Goal: Use online tool/utility: Utilize a website feature to perform a specific function

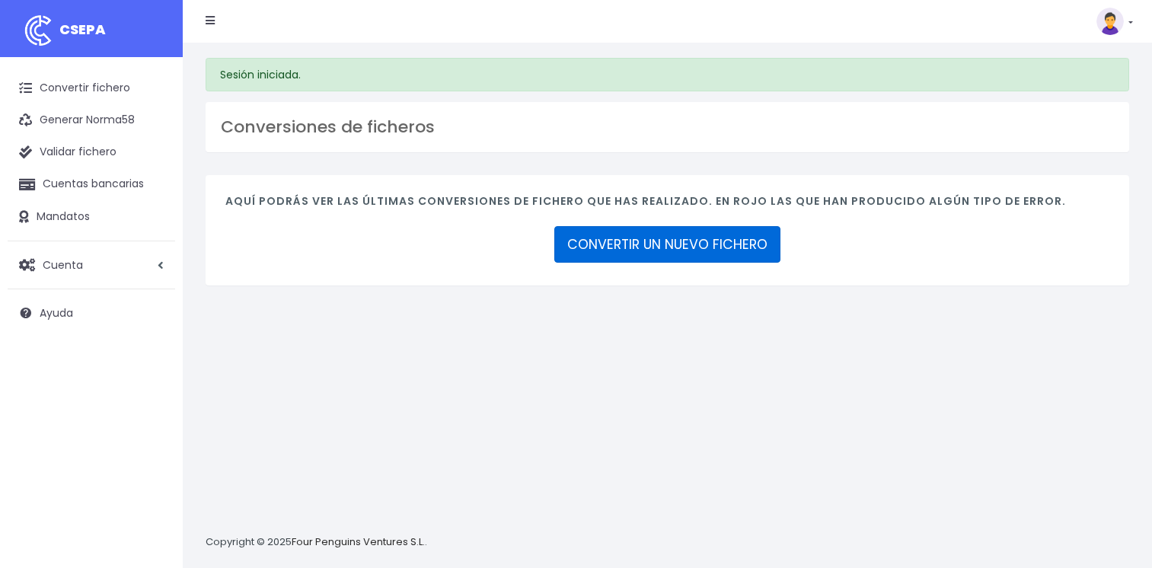
click at [693, 249] on link "CONVERTIR UN NUEVO FICHERO" at bounding box center [667, 244] width 226 height 37
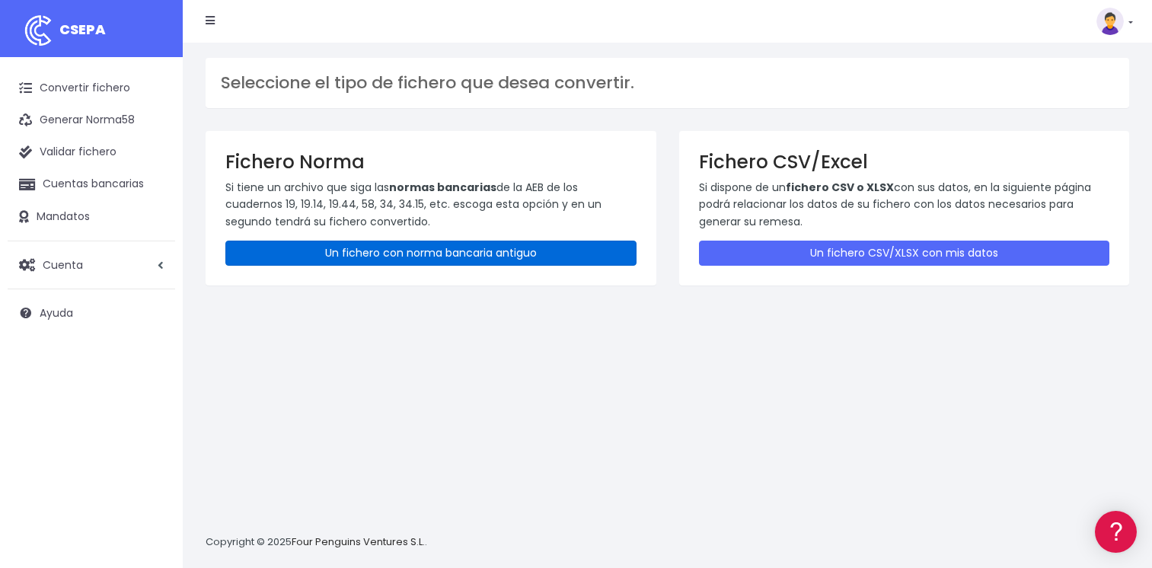
click at [425, 256] on link "Un fichero con norma bancaria antiguo" at bounding box center [430, 253] width 411 height 25
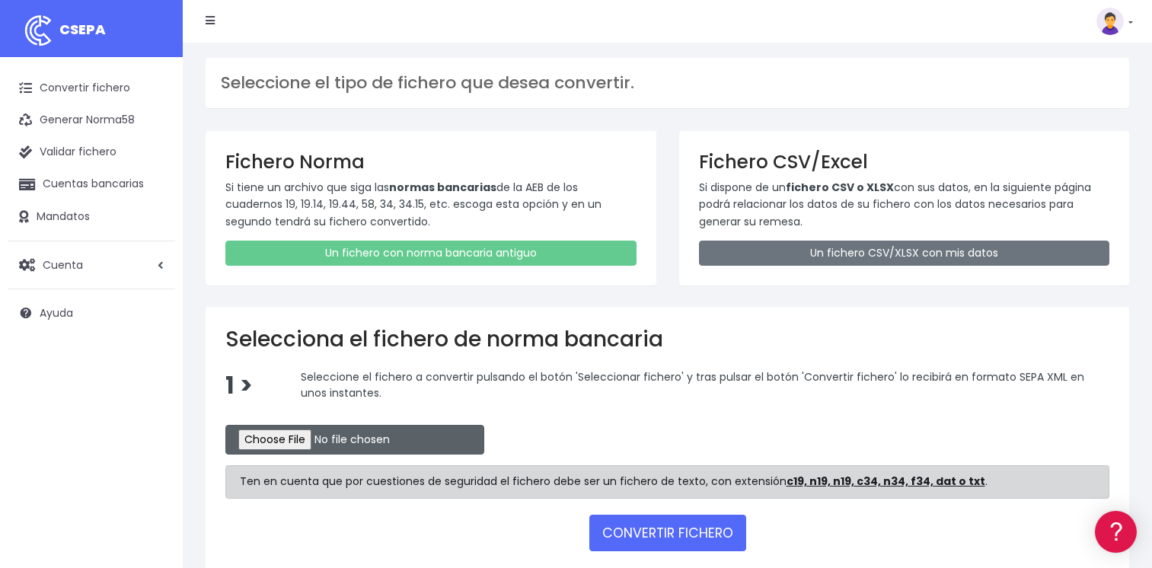
click at [292, 441] on input "file" at bounding box center [354, 440] width 259 height 30
type input "C:\fakepath\CSB34RPT02423_1243.TXT"
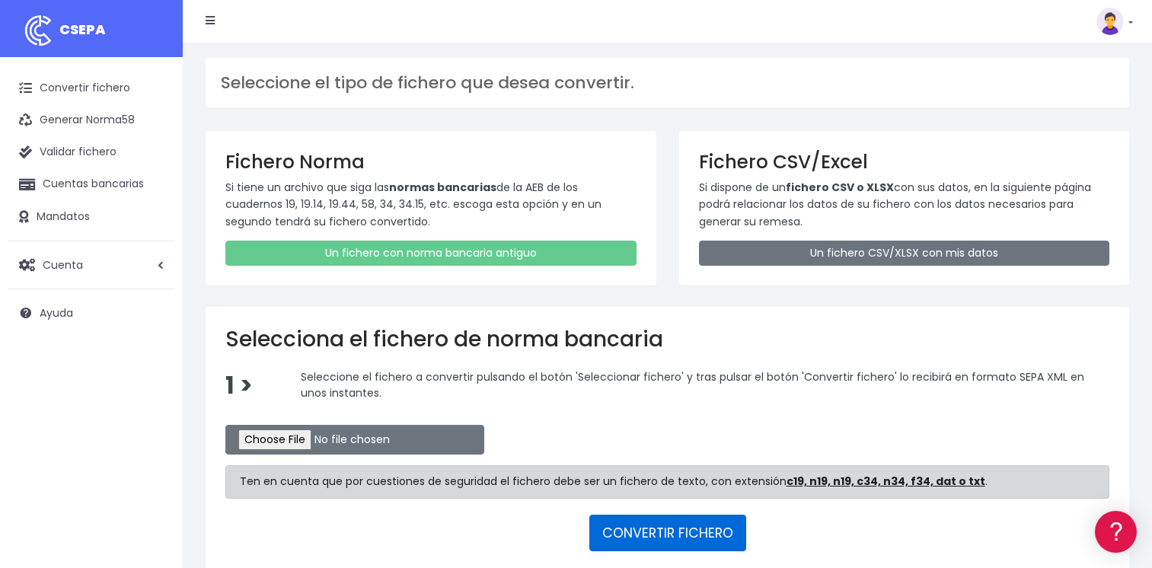
click at [661, 533] on button "CONVERTIR FICHERO" at bounding box center [667, 533] width 157 height 37
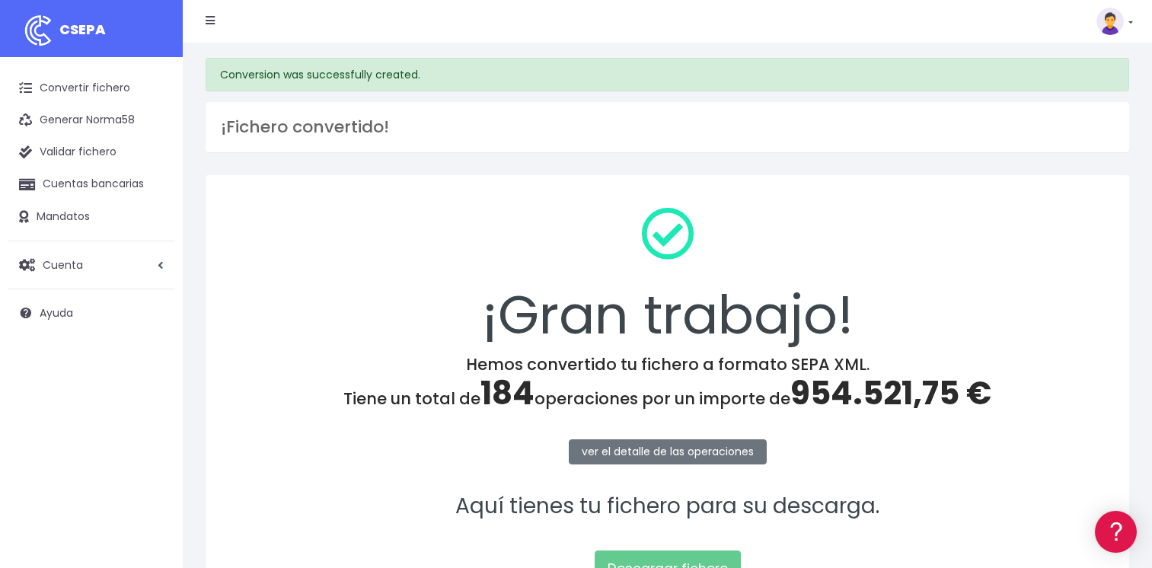
scroll to position [76, 0]
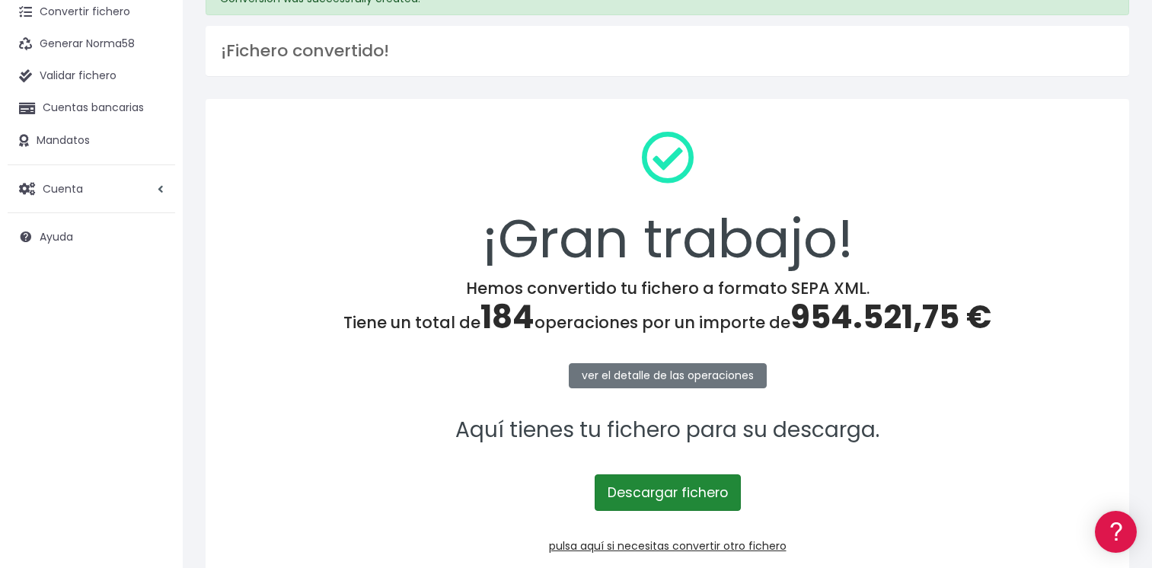
click at [657, 498] on link "Descargar fichero" at bounding box center [668, 492] width 146 height 37
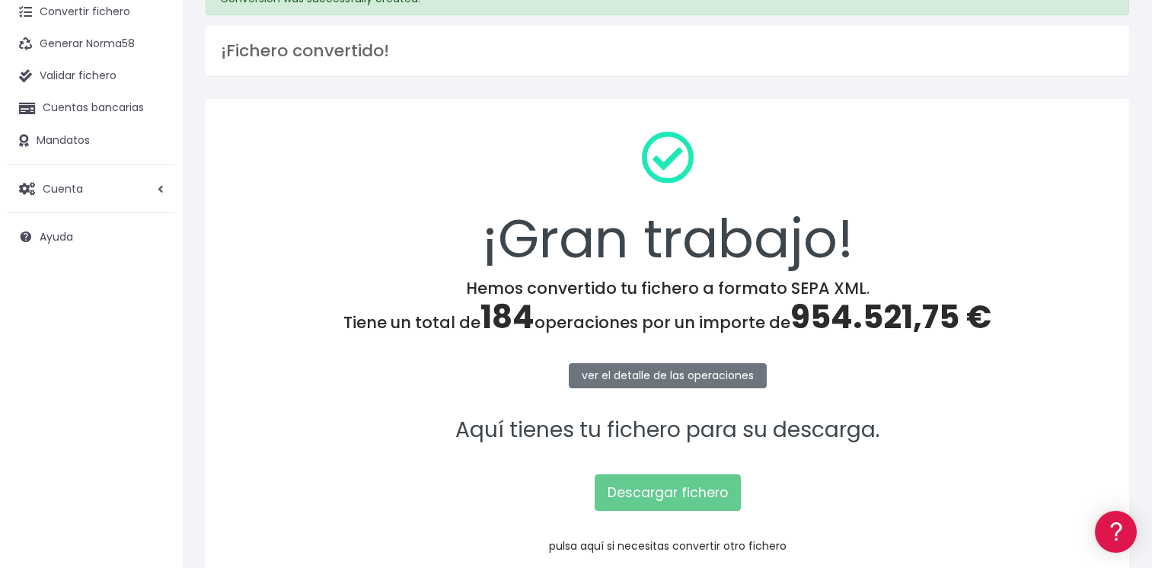
click at [627, 544] on link "pulsa aquí si necesitas convertir otro fichero" at bounding box center [668, 545] width 238 height 15
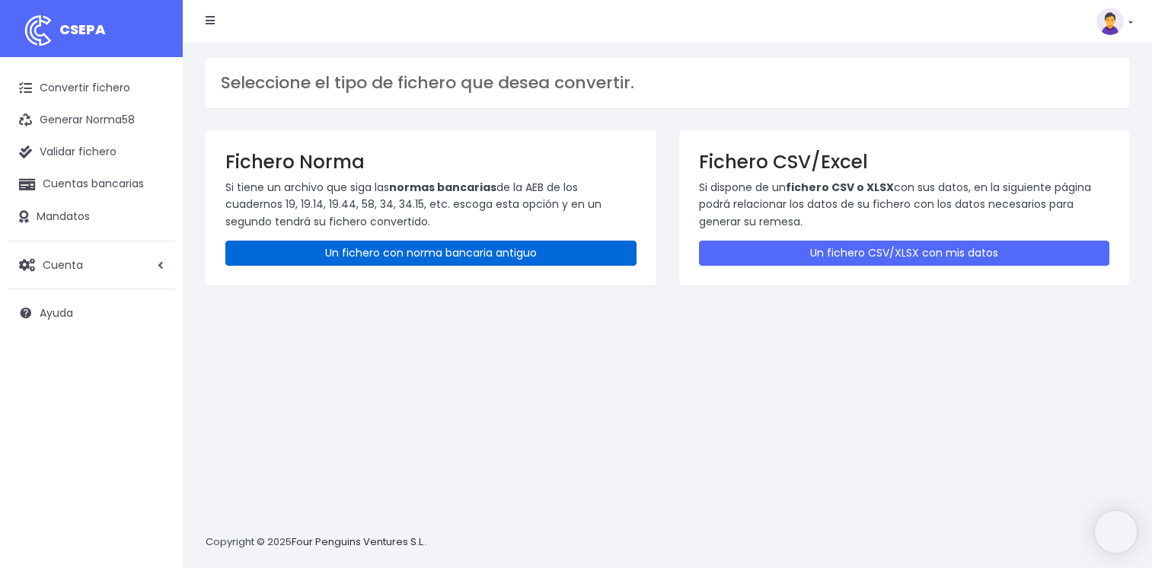
click at [418, 257] on link "Un fichero con norma bancaria antiguo" at bounding box center [430, 253] width 411 height 25
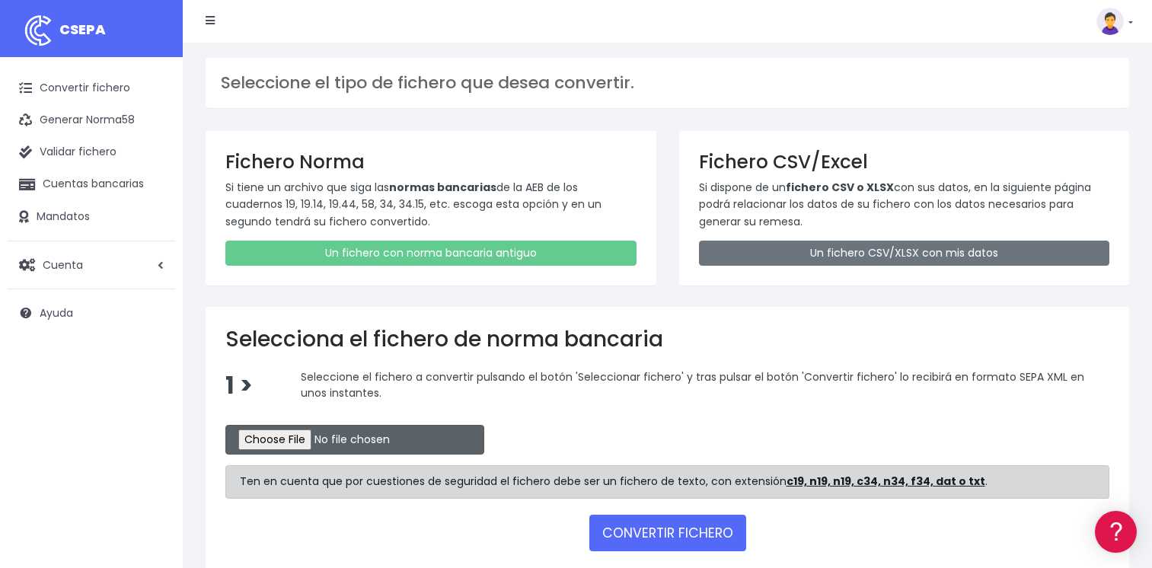
click at [257, 439] on input "file" at bounding box center [354, 440] width 259 height 30
type input "C:\fakepath\CSB19RCR05510_4323.TXT"
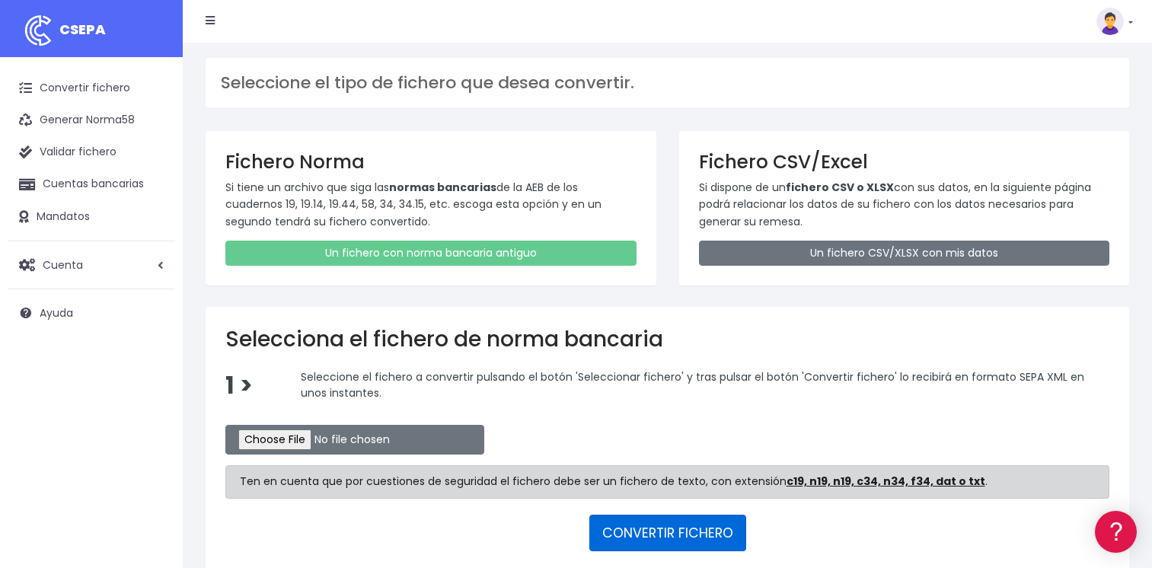
click at [662, 528] on button "CONVERTIR FICHERO" at bounding box center [667, 533] width 157 height 37
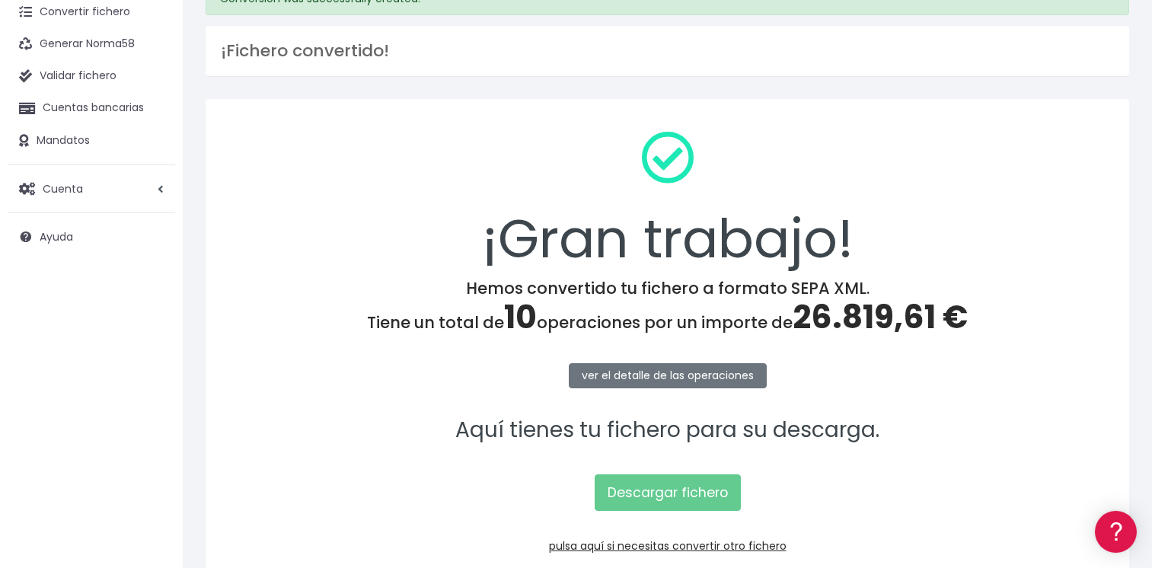
scroll to position [152, 0]
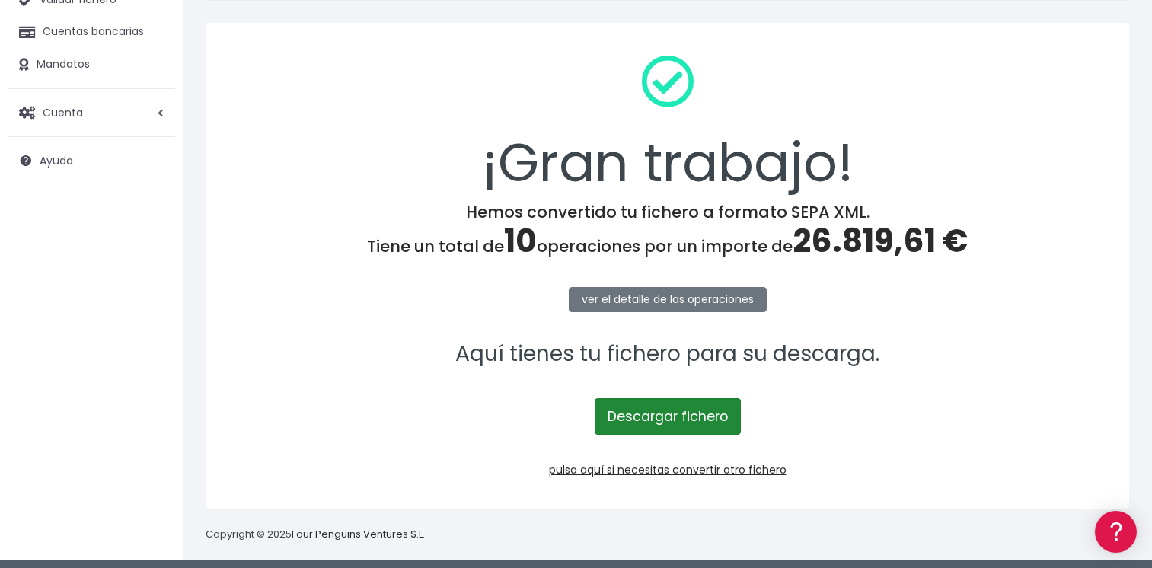
click at [637, 418] on link "Descargar fichero" at bounding box center [668, 416] width 146 height 37
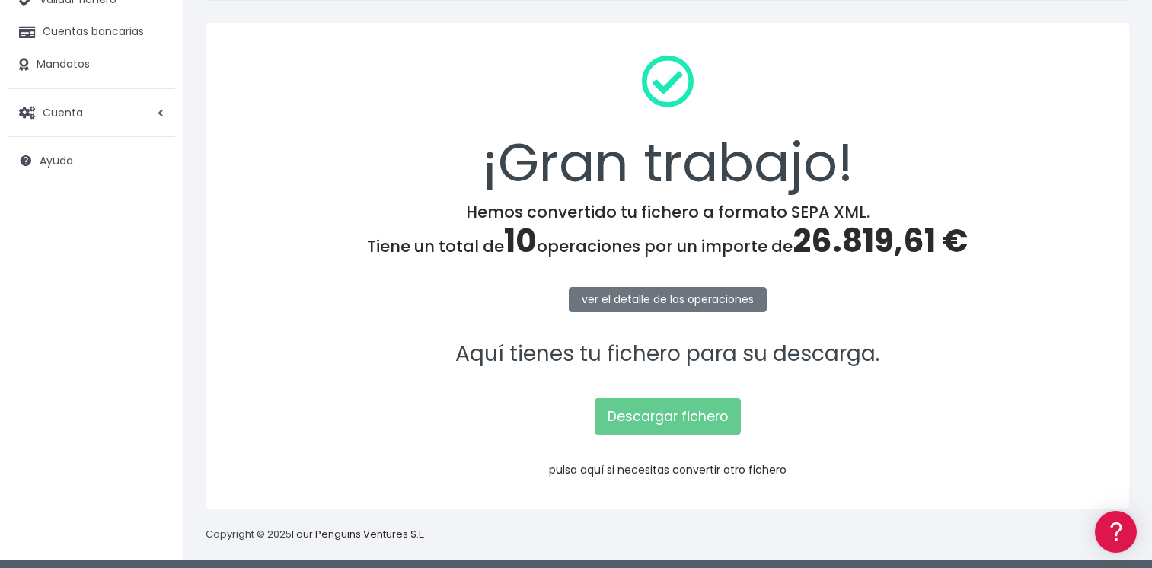
click at [649, 471] on link "pulsa aquí si necesitas convertir otro fichero" at bounding box center [668, 469] width 238 height 15
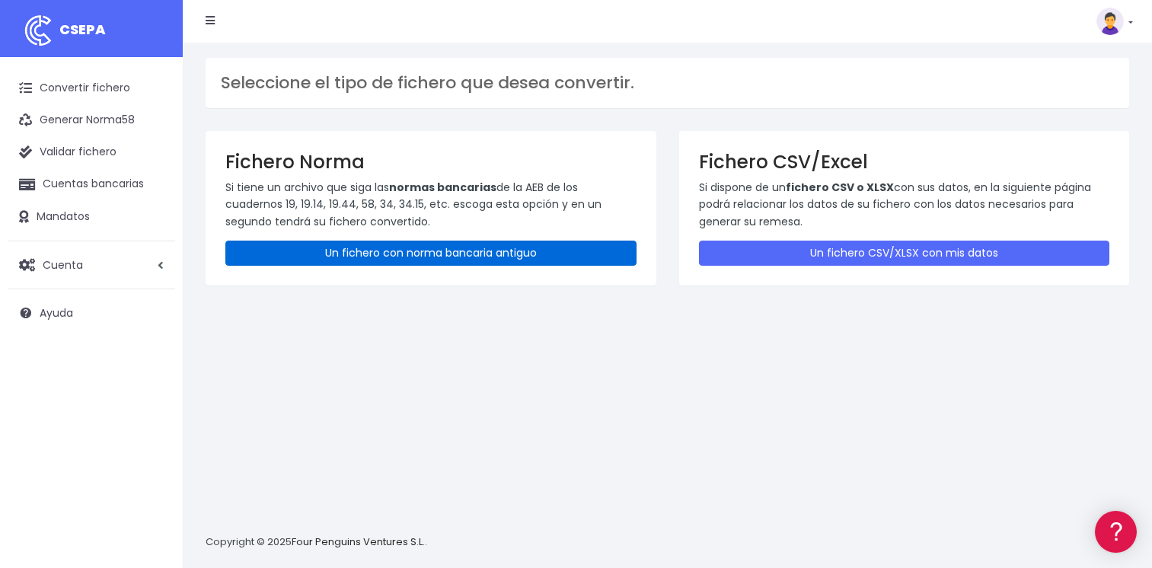
click at [366, 258] on link "Un fichero con norma bancaria antiguo" at bounding box center [430, 253] width 411 height 25
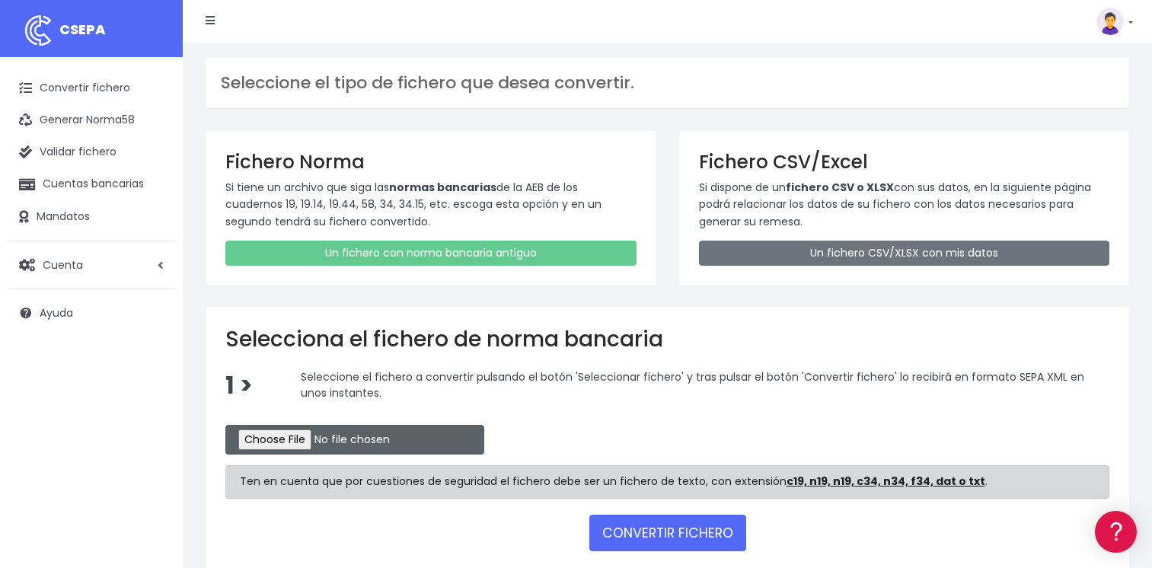
click at [275, 435] on input "file" at bounding box center [354, 440] width 259 height 30
type input "C:\fakepath\CSB19RCR05511_4325.TXT"
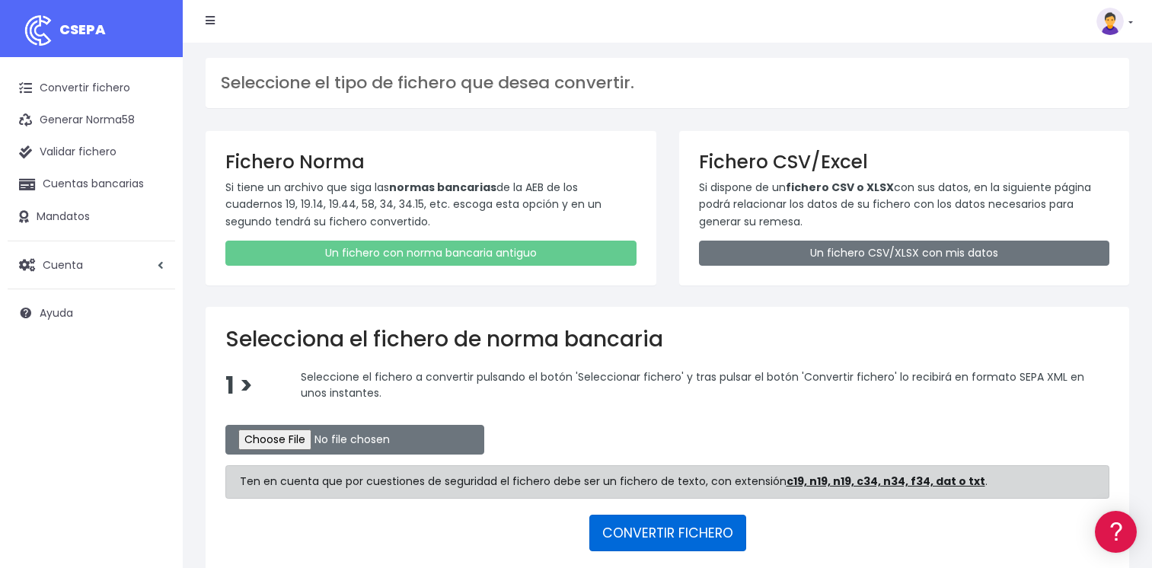
click at [659, 527] on button "CONVERTIR FICHERO" at bounding box center [667, 533] width 157 height 37
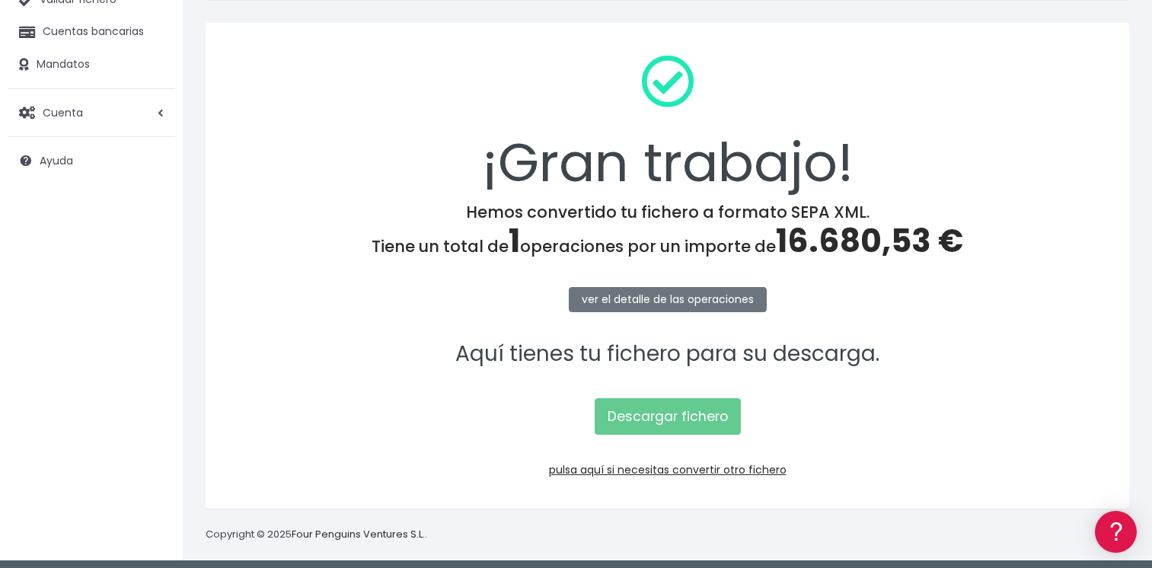
scroll to position [159, 0]
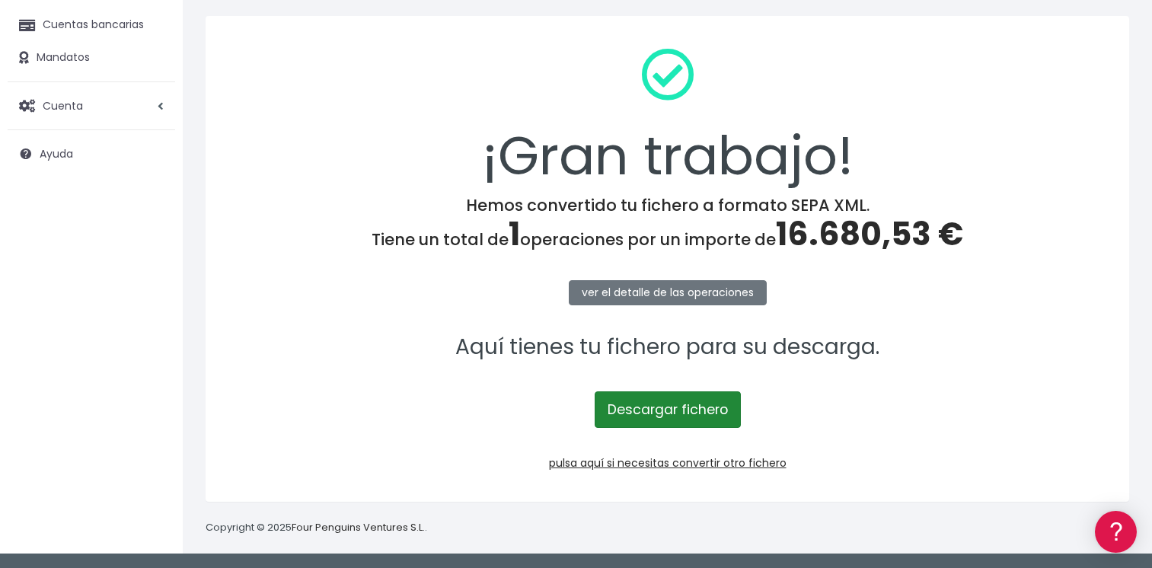
click at [656, 397] on link "Descargar fichero" at bounding box center [668, 409] width 146 height 37
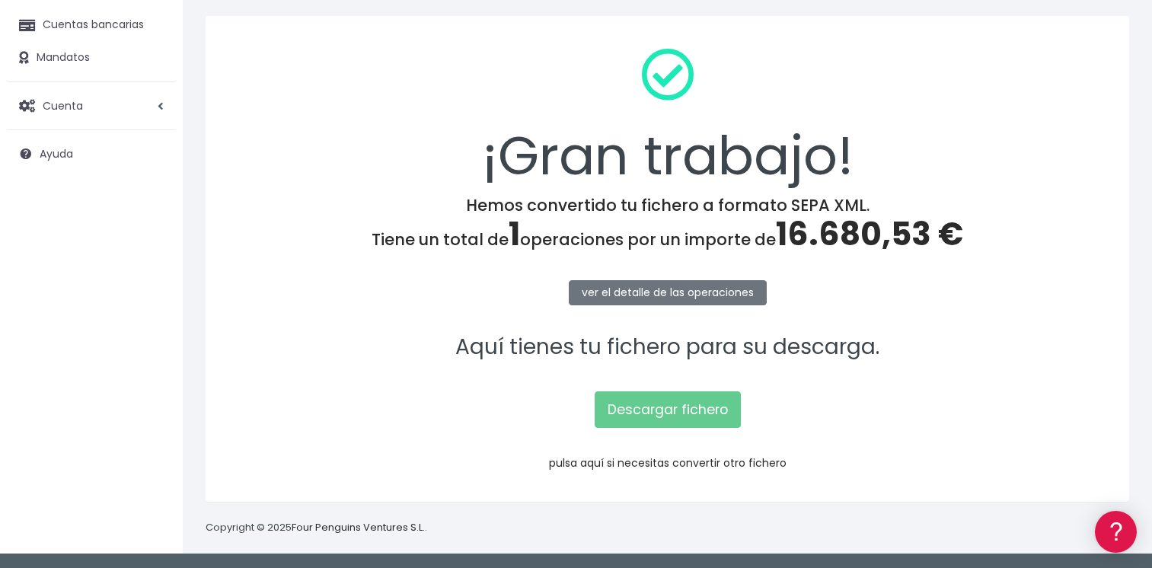
click at [654, 461] on link "pulsa aquí si necesitas convertir otro fichero" at bounding box center [668, 462] width 238 height 15
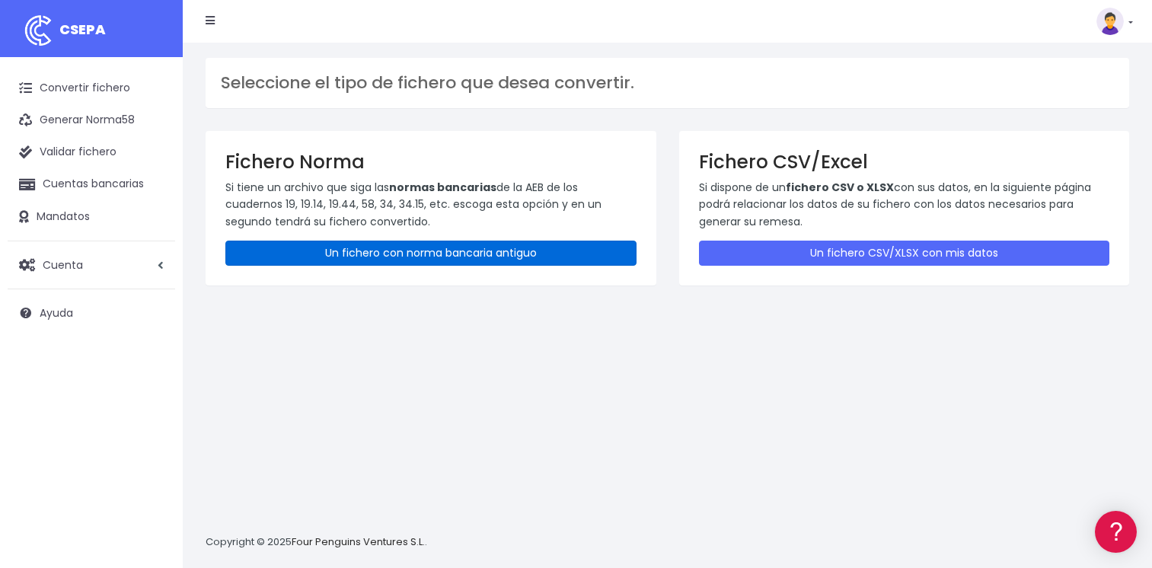
click at [355, 248] on link "Un fichero con norma bancaria antiguo" at bounding box center [430, 253] width 411 height 25
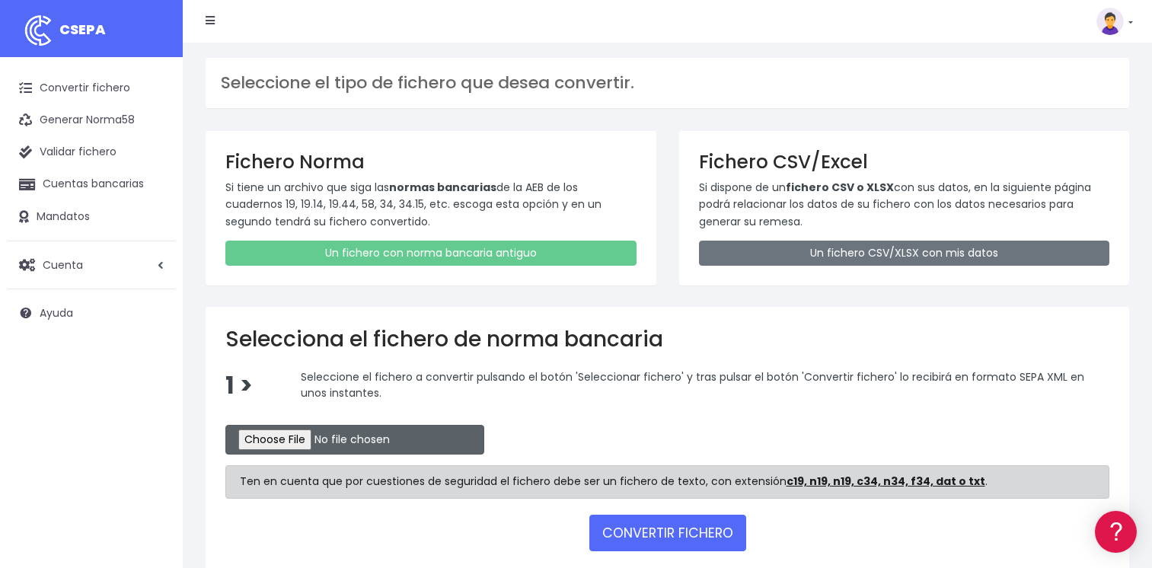
click at [298, 446] on input "file" at bounding box center [354, 440] width 259 height 30
type input "C:\fakepath\CSB19RCR05512_4327.TXT"
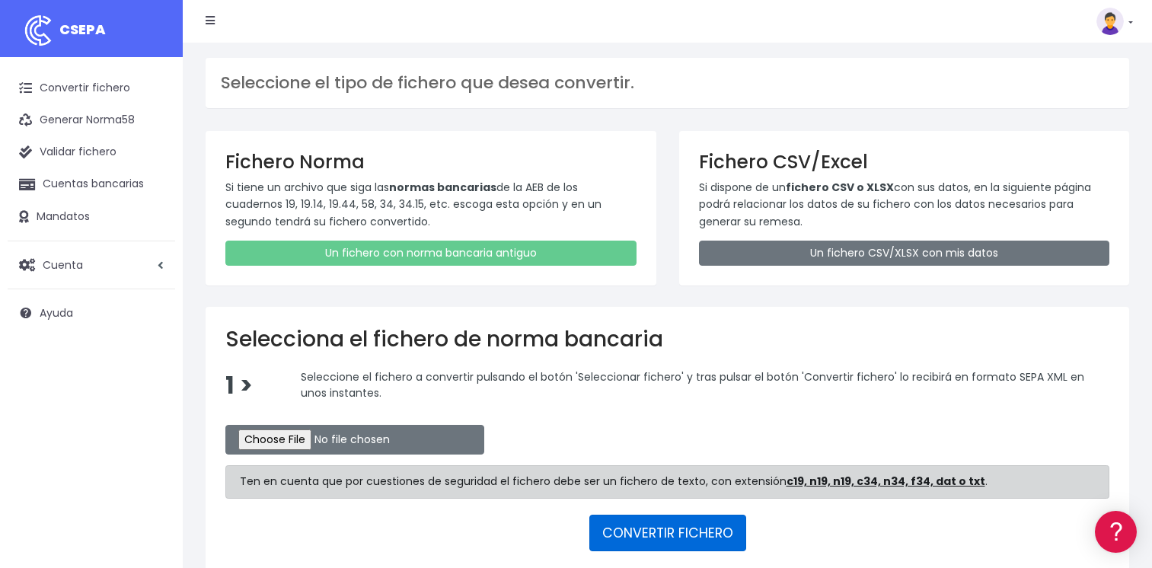
click at [648, 528] on button "CONVERTIR FICHERO" at bounding box center [667, 533] width 157 height 37
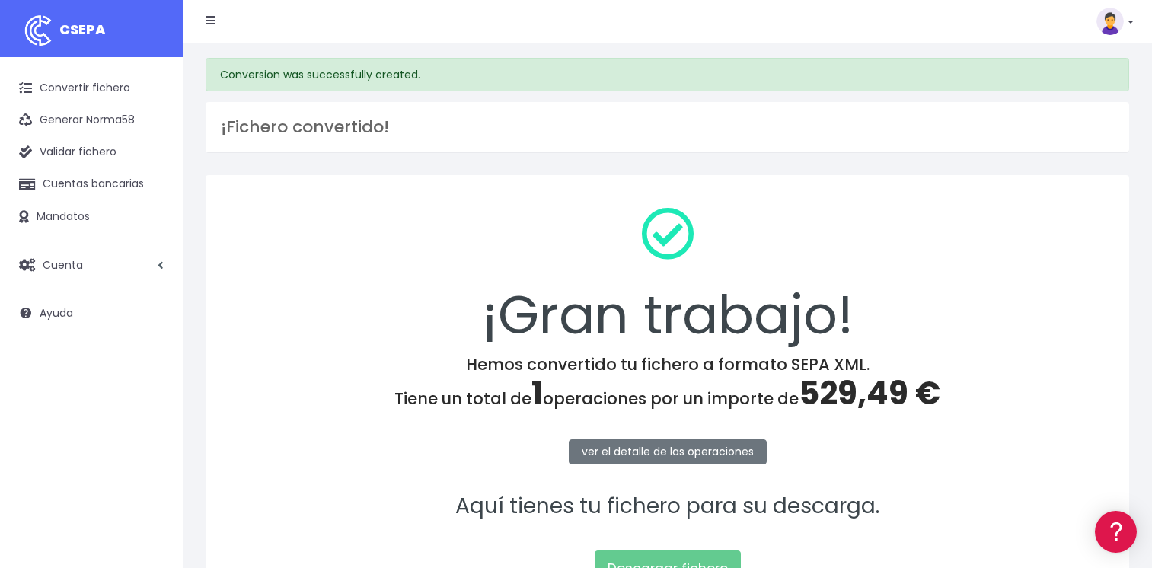
scroll to position [152, 0]
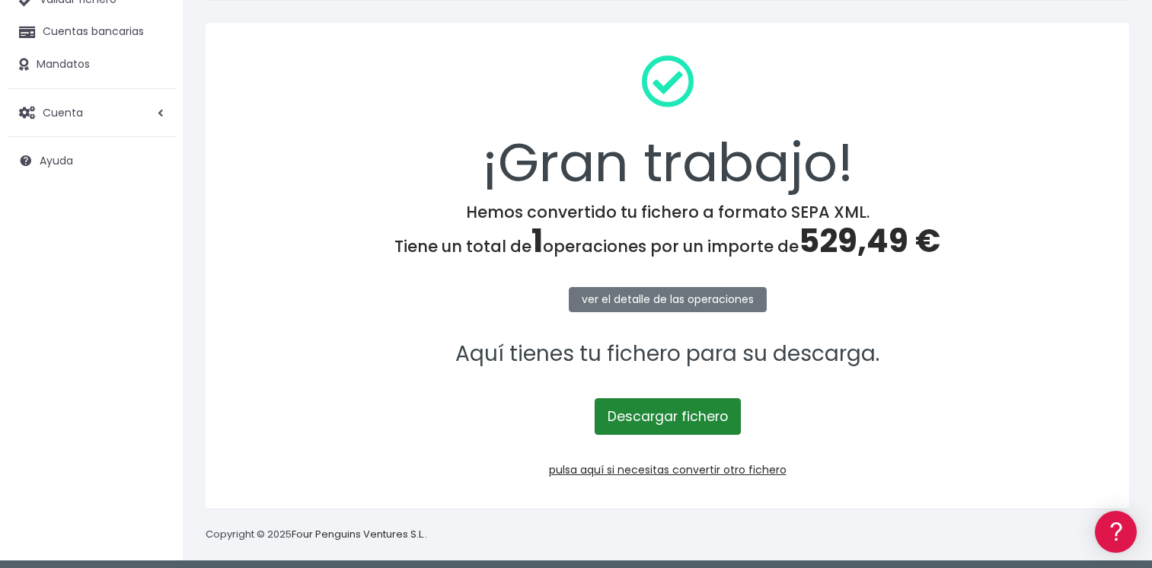
click at [684, 419] on link "Descargar fichero" at bounding box center [668, 416] width 146 height 37
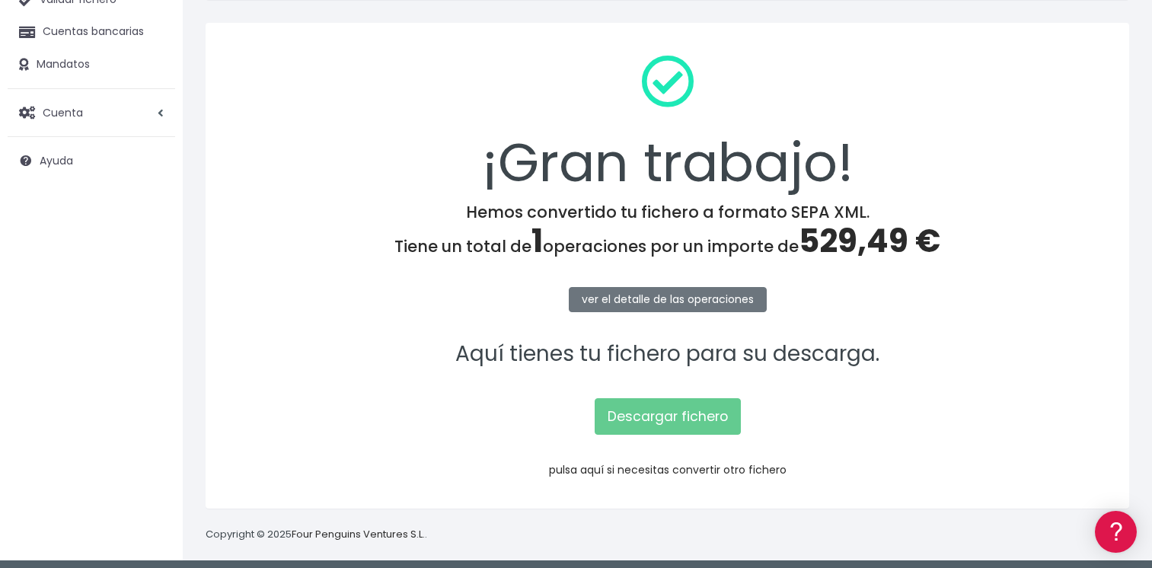
click at [637, 469] on link "pulsa aquí si necesitas convertir otro fichero" at bounding box center [668, 469] width 238 height 15
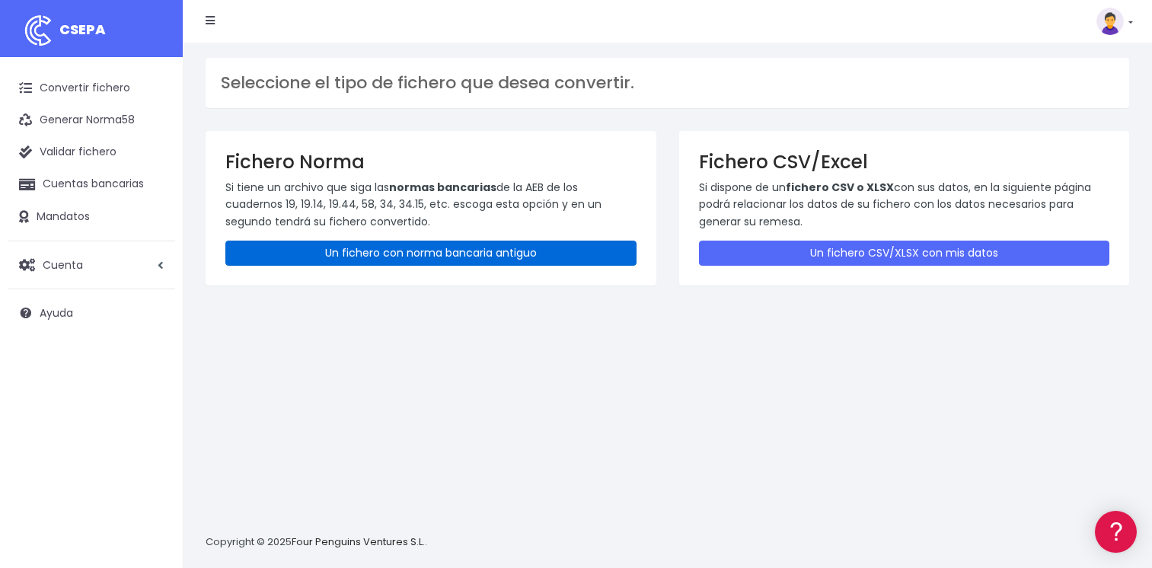
click at [401, 246] on link "Un fichero con norma bancaria antiguo" at bounding box center [430, 253] width 411 height 25
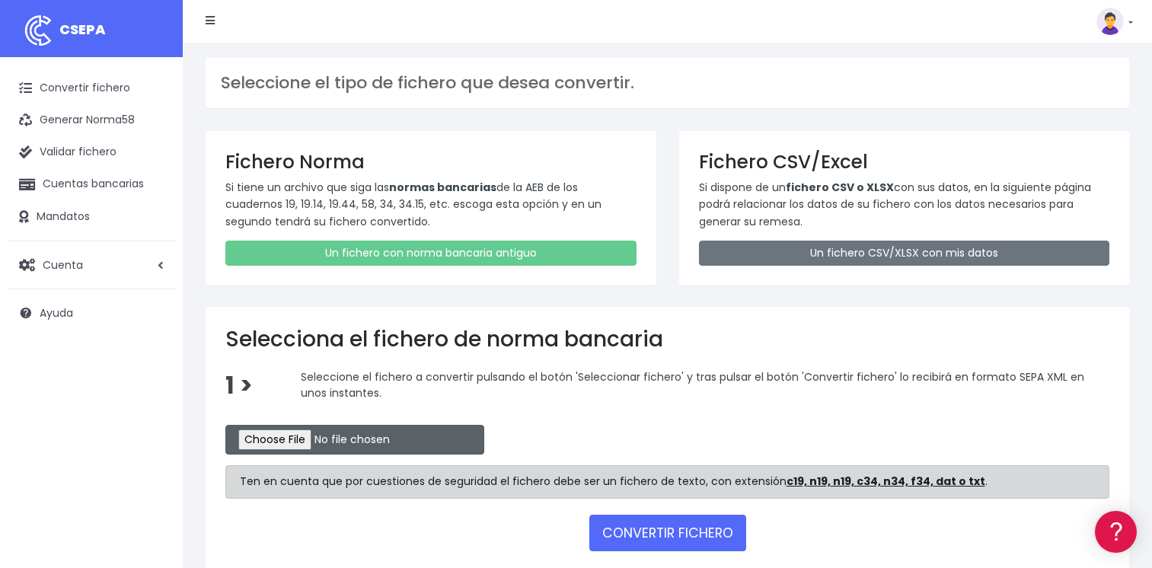
click at [285, 442] on input "file" at bounding box center [354, 440] width 259 height 30
type input "C:\fakepath\CSB19RCR05513_4329.TXT"
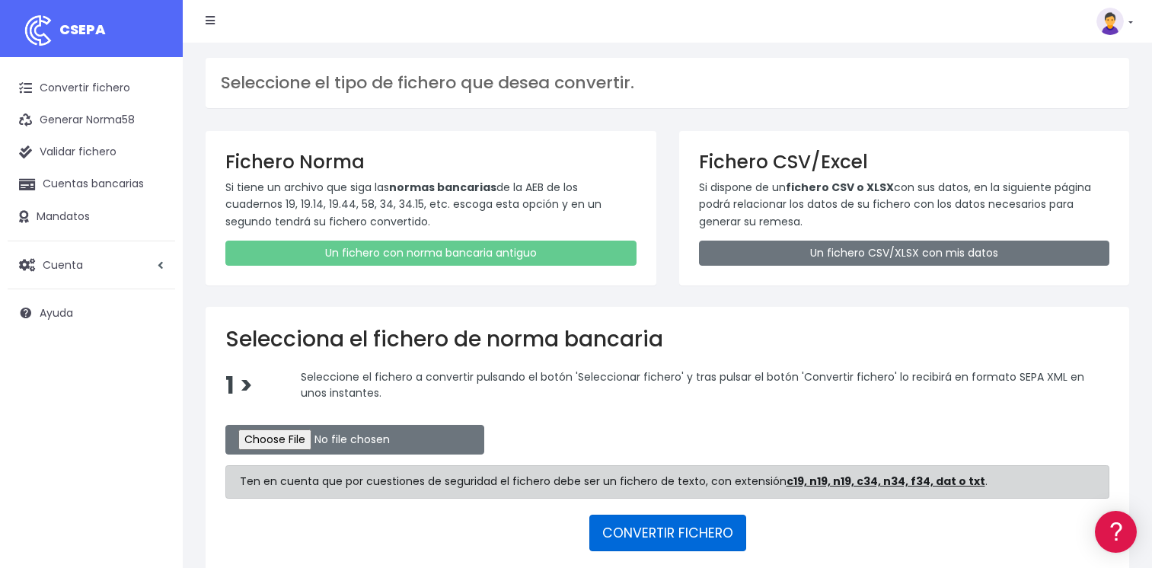
click at [665, 522] on button "CONVERTIR FICHERO" at bounding box center [667, 533] width 157 height 37
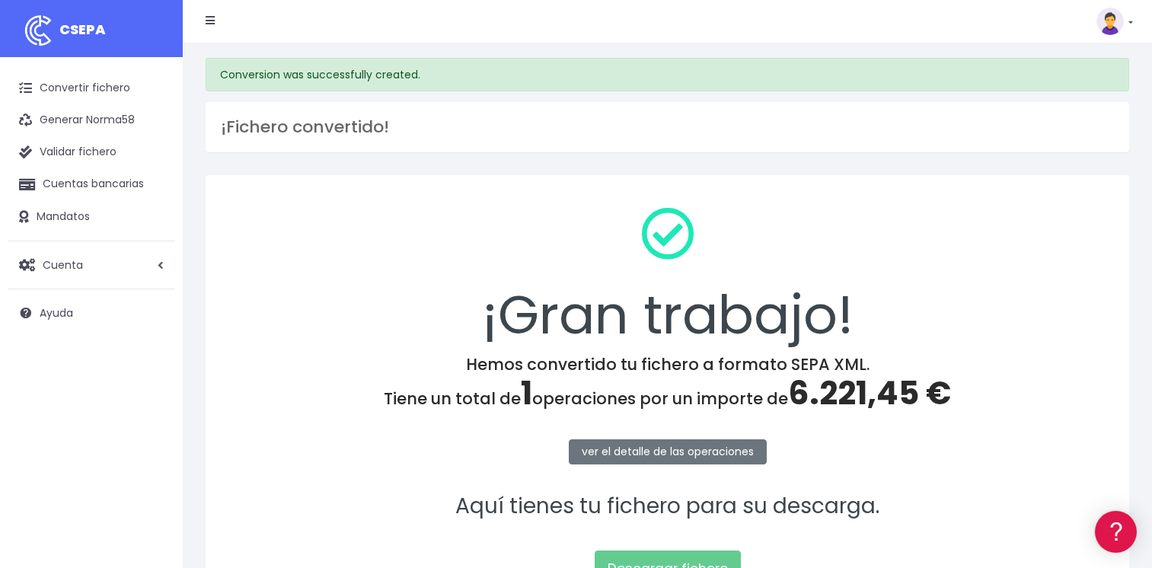
scroll to position [159, 0]
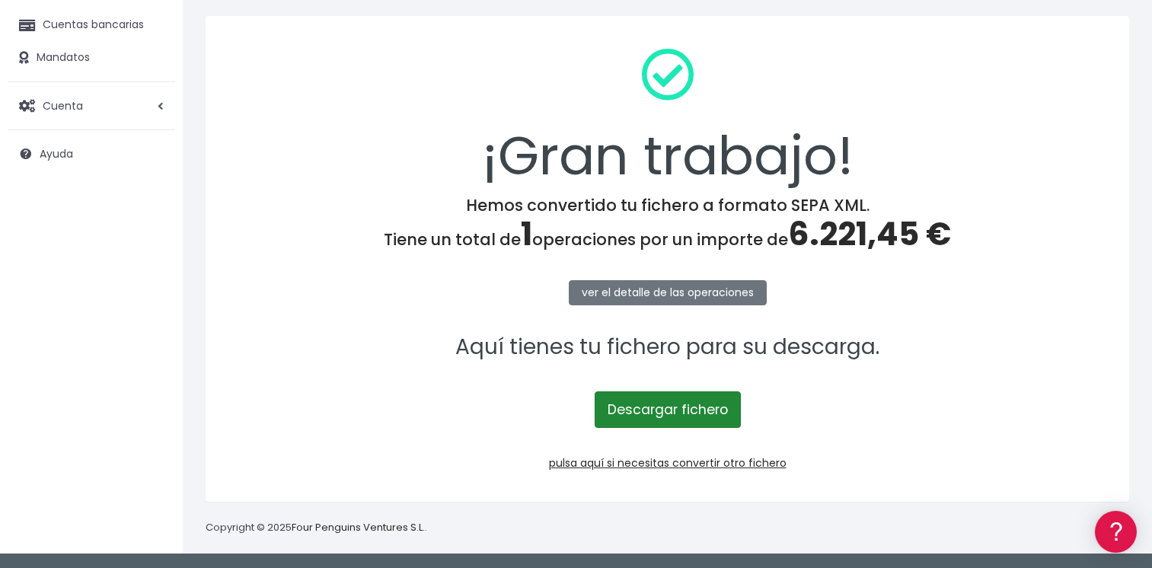
click at [659, 419] on link "Descargar fichero" at bounding box center [668, 409] width 146 height 37
